Goal: Check status: Check status

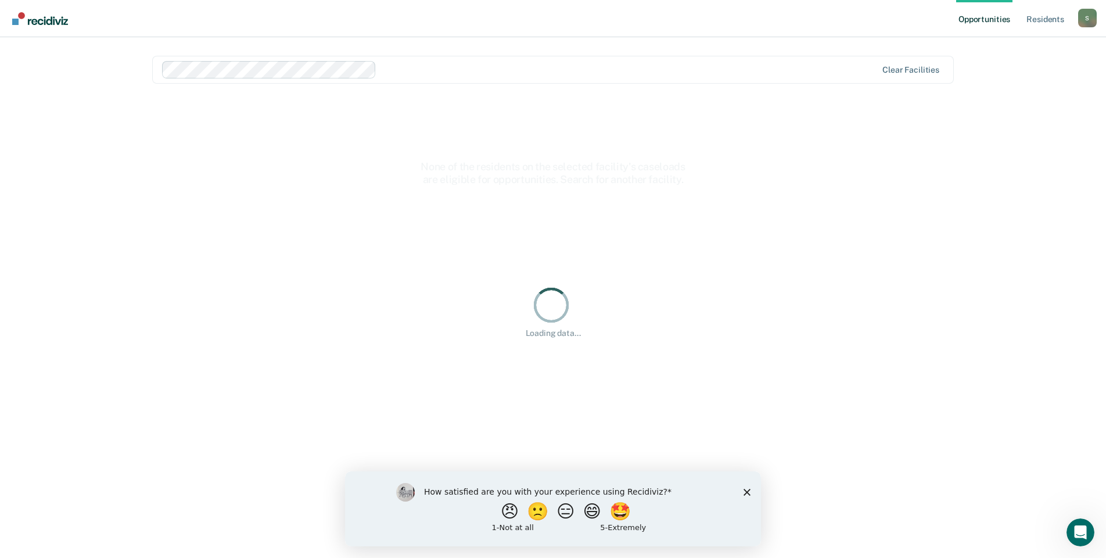
click at [745, 492] on icon "Close survey" at bounding box center [747, 491] width 7 height 7
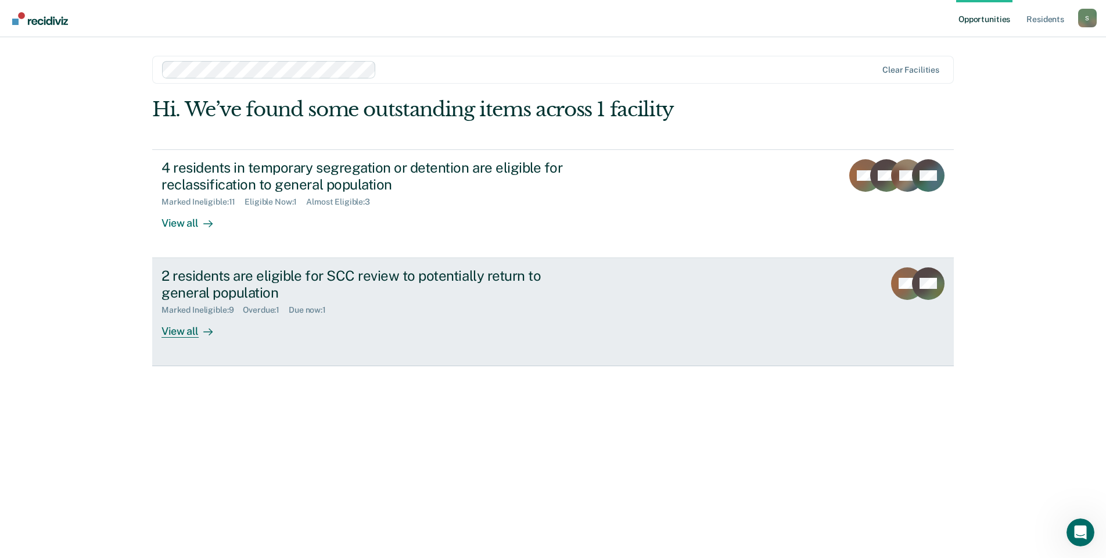
click at [193, 331] on div "View all" at bounding box center [194, 326] width 65 height 23
